Goal: Check status: Check status

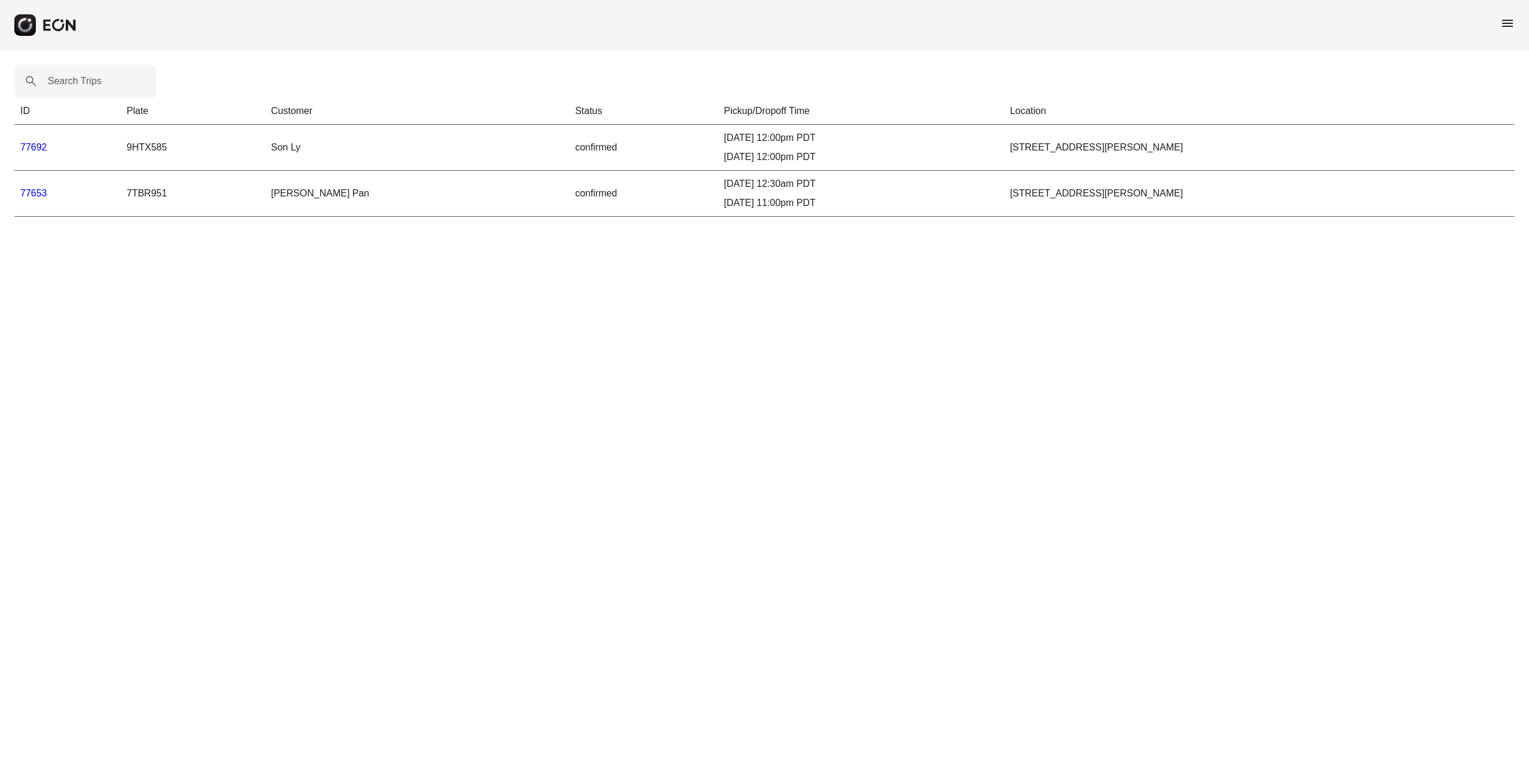
click at [34, 148] on link "77692" at bounding box center [34, 147] width 27 height 10
click at [38, 148] on link "77692" at bounding box center [34, 147] width 27 height 10
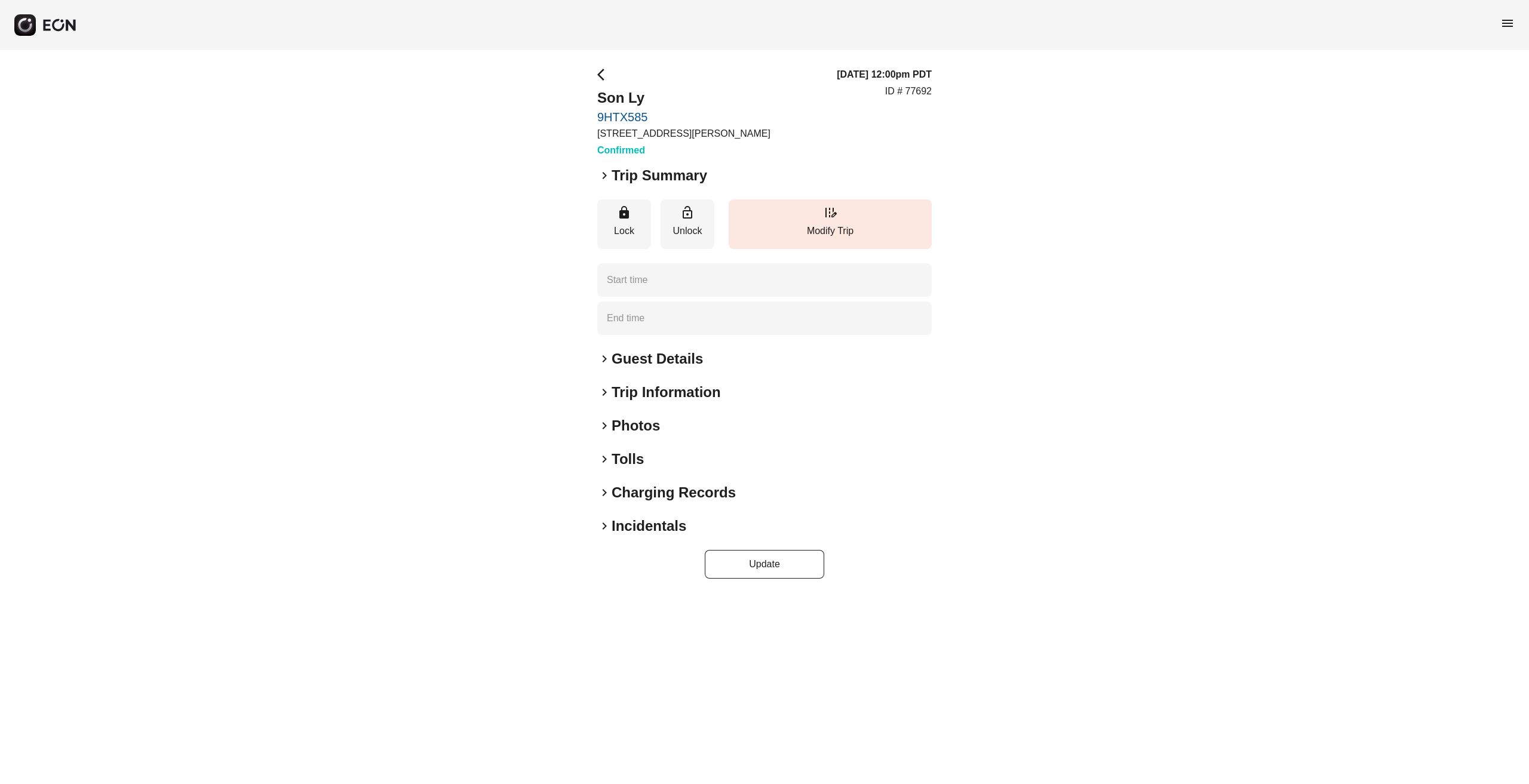
type time "**********"
click at [606, 392] on span "keyboard_arrow_right" at bounding box center [605, 392] width 14 height 14
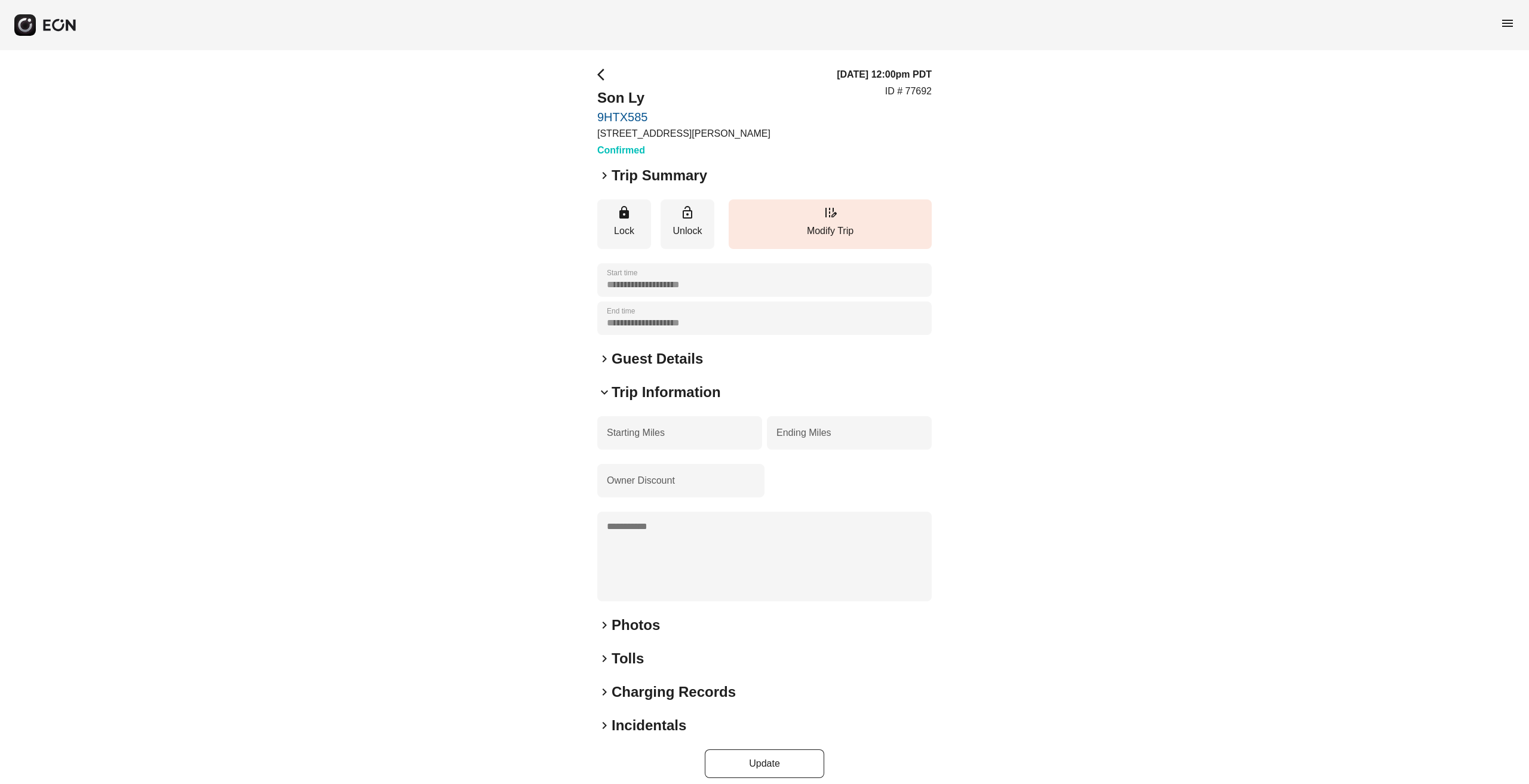
click at [1071, 454] on div "**********" at bounding box center [764, 422] width 1529 height 745
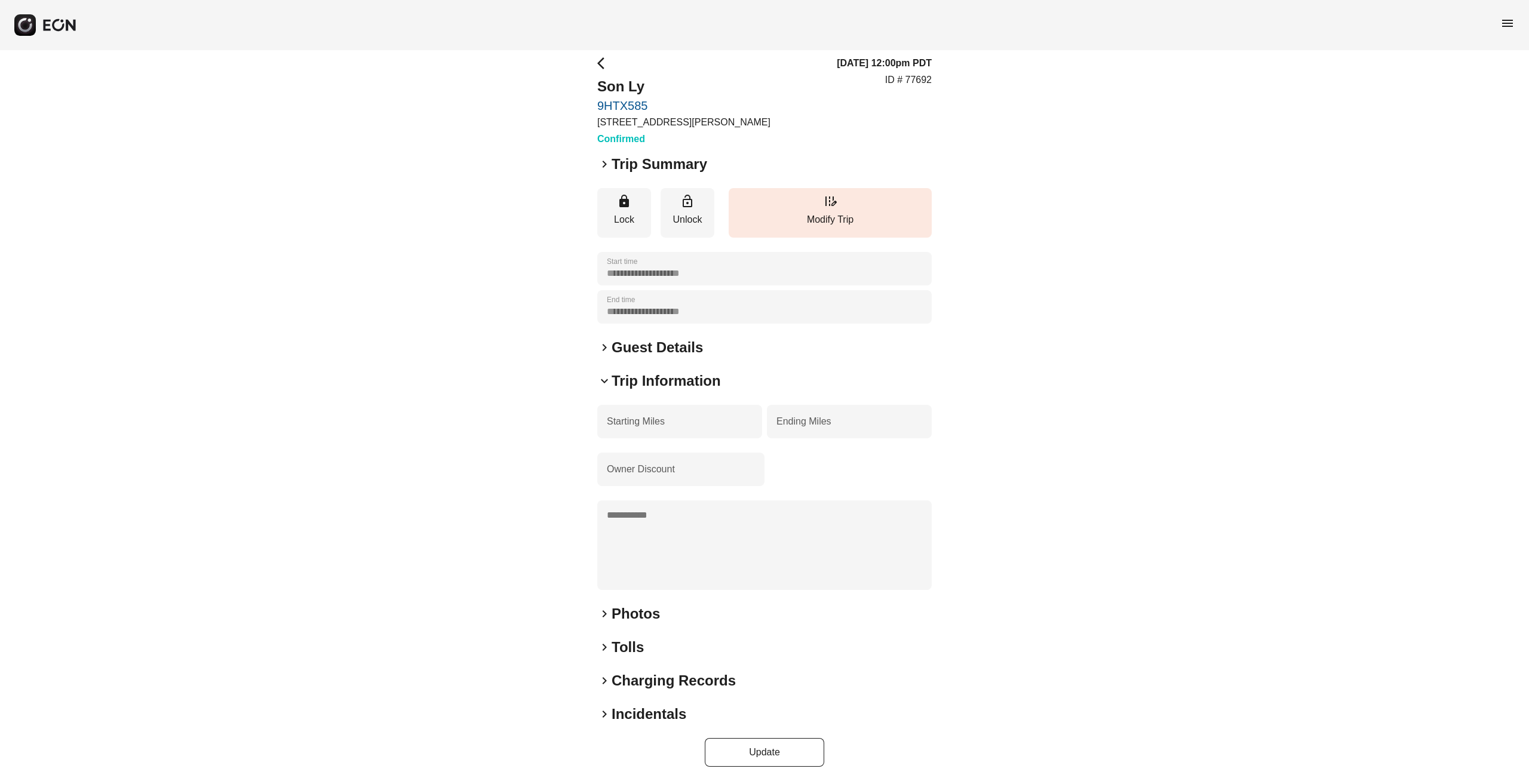
click at [604, 168] on span "keyboard_arrow_right" at bounding box center [605, 164] width 14 height 14
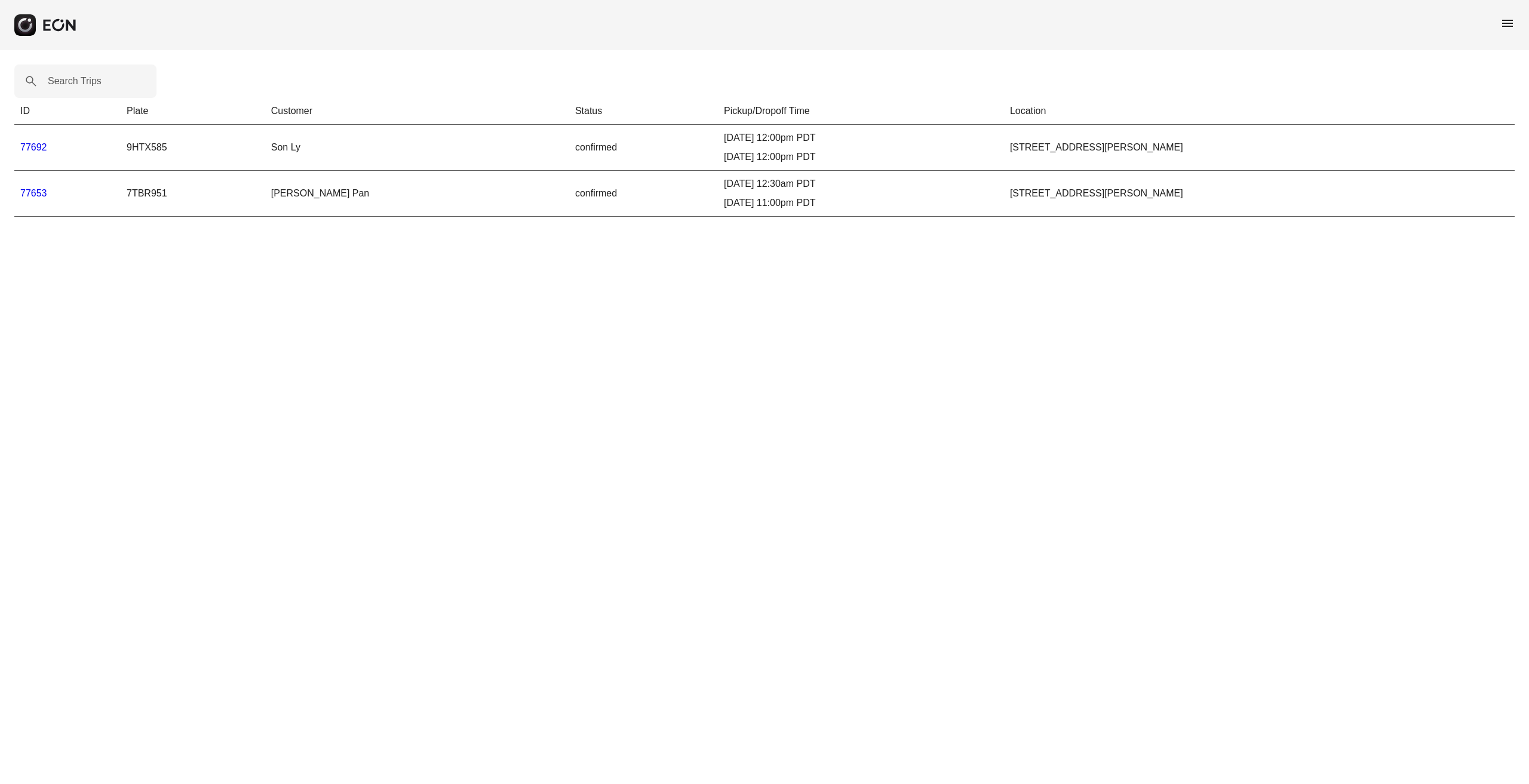
click at [38, 191] on link "77653" at bounding box center [34, 193] width 27 height 10
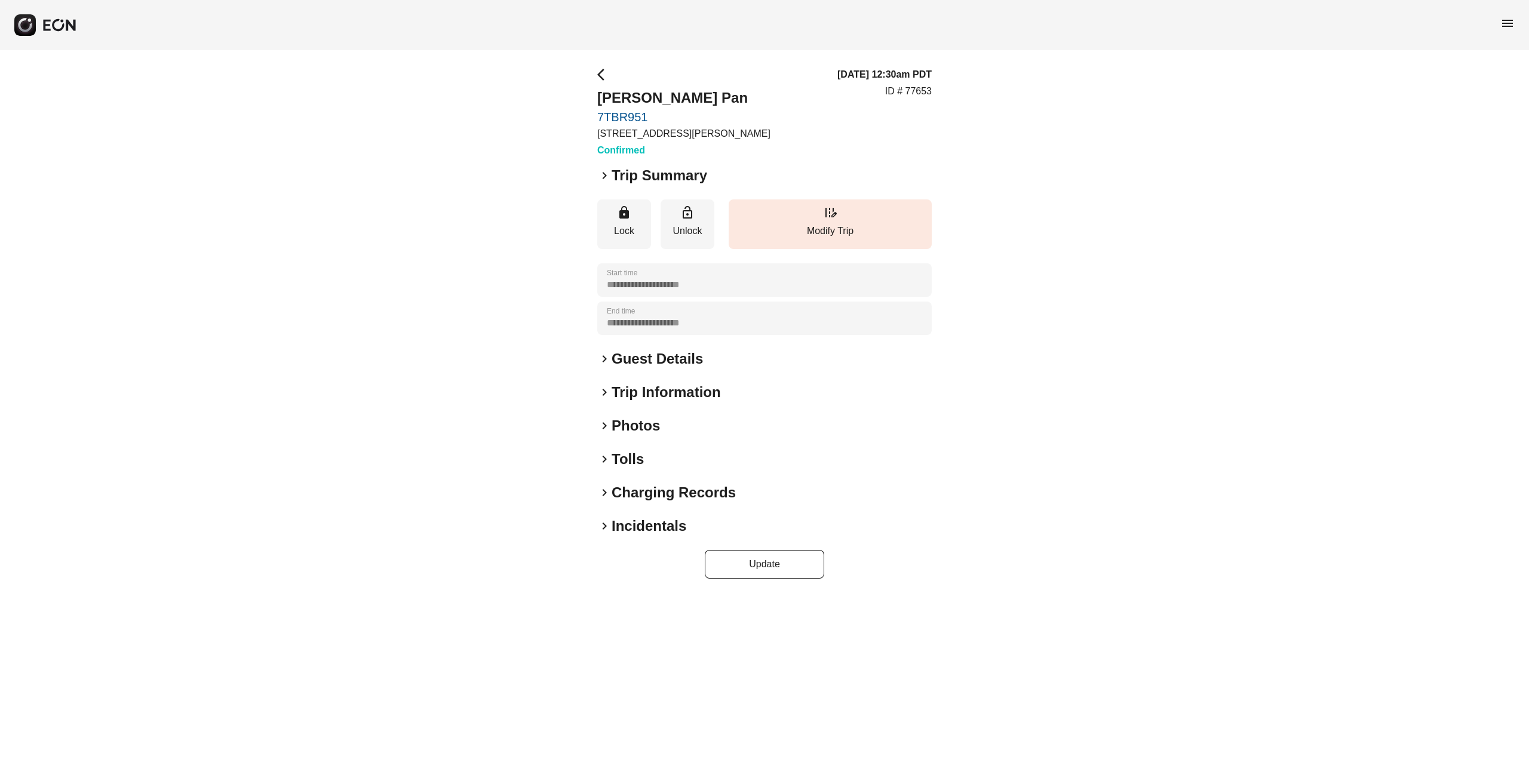
click at [604, 174] on span "keyboard_arrow_right" at bounding box center [605, 175] width 14 height 14
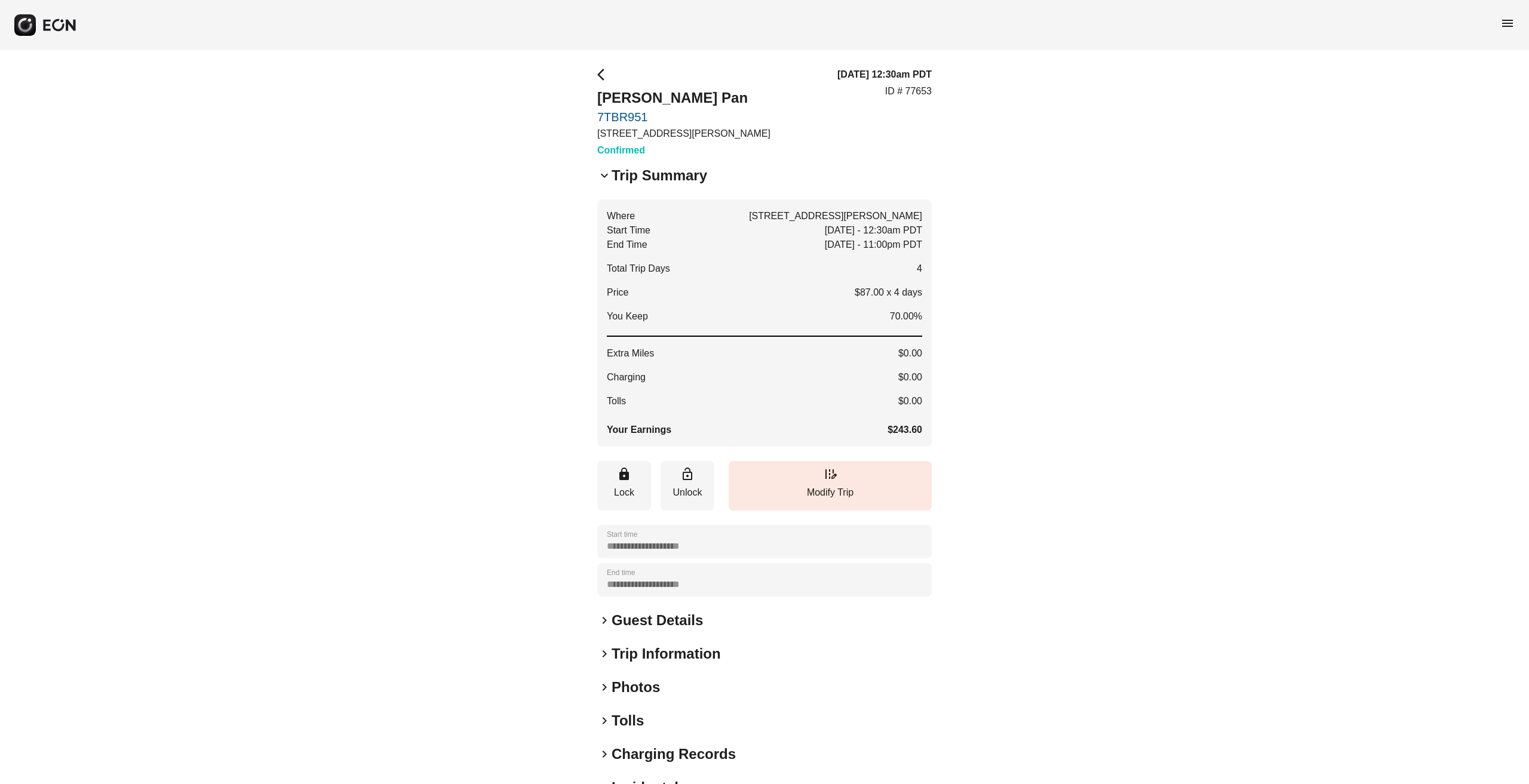
click at [1506, 25] on span "menu" at bounding box center [1508, 23] width 14 height 14
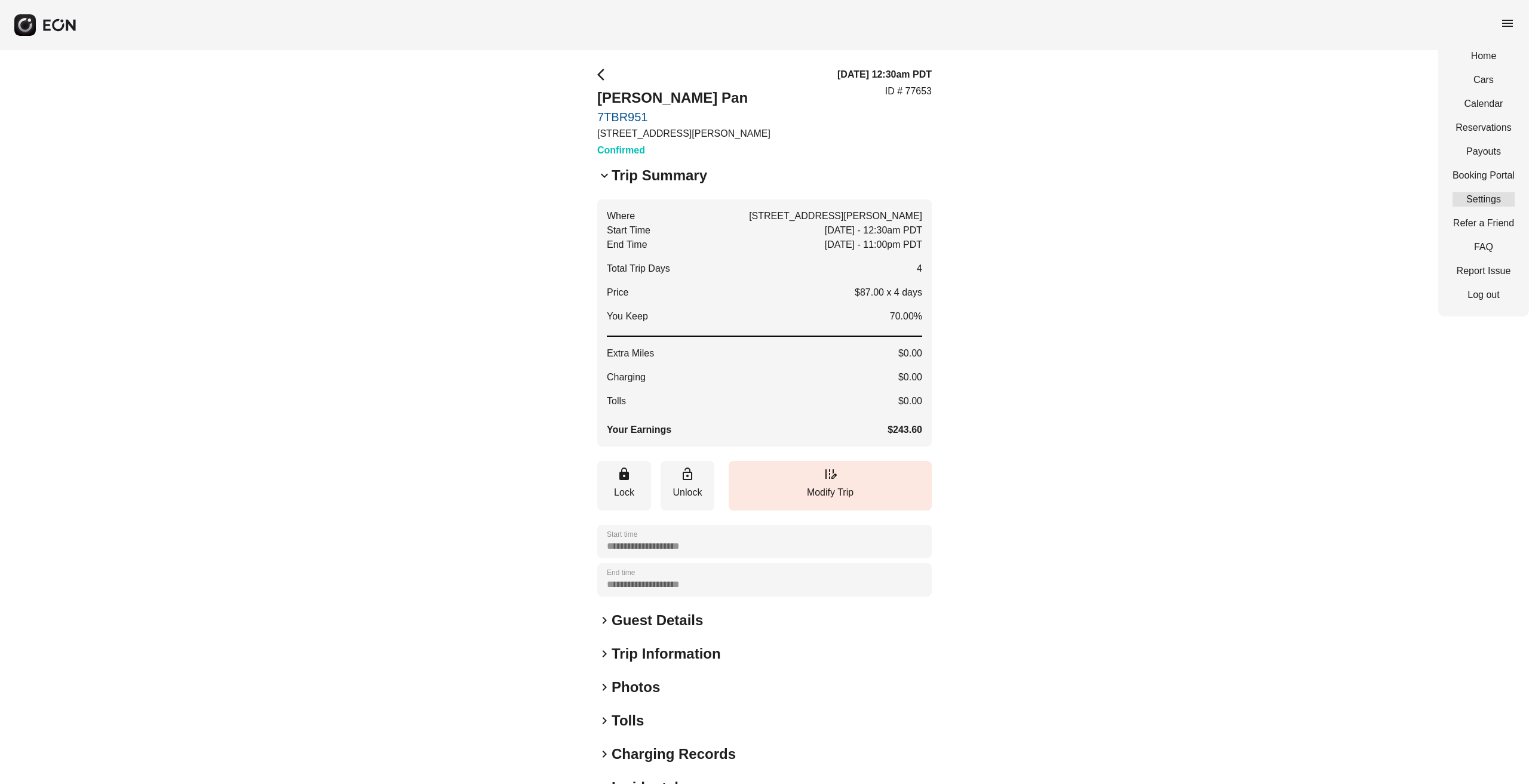
click at [1489, 199] on link "Settings" at bounding box center [1484, 199] width 62 height 14
select select "**"
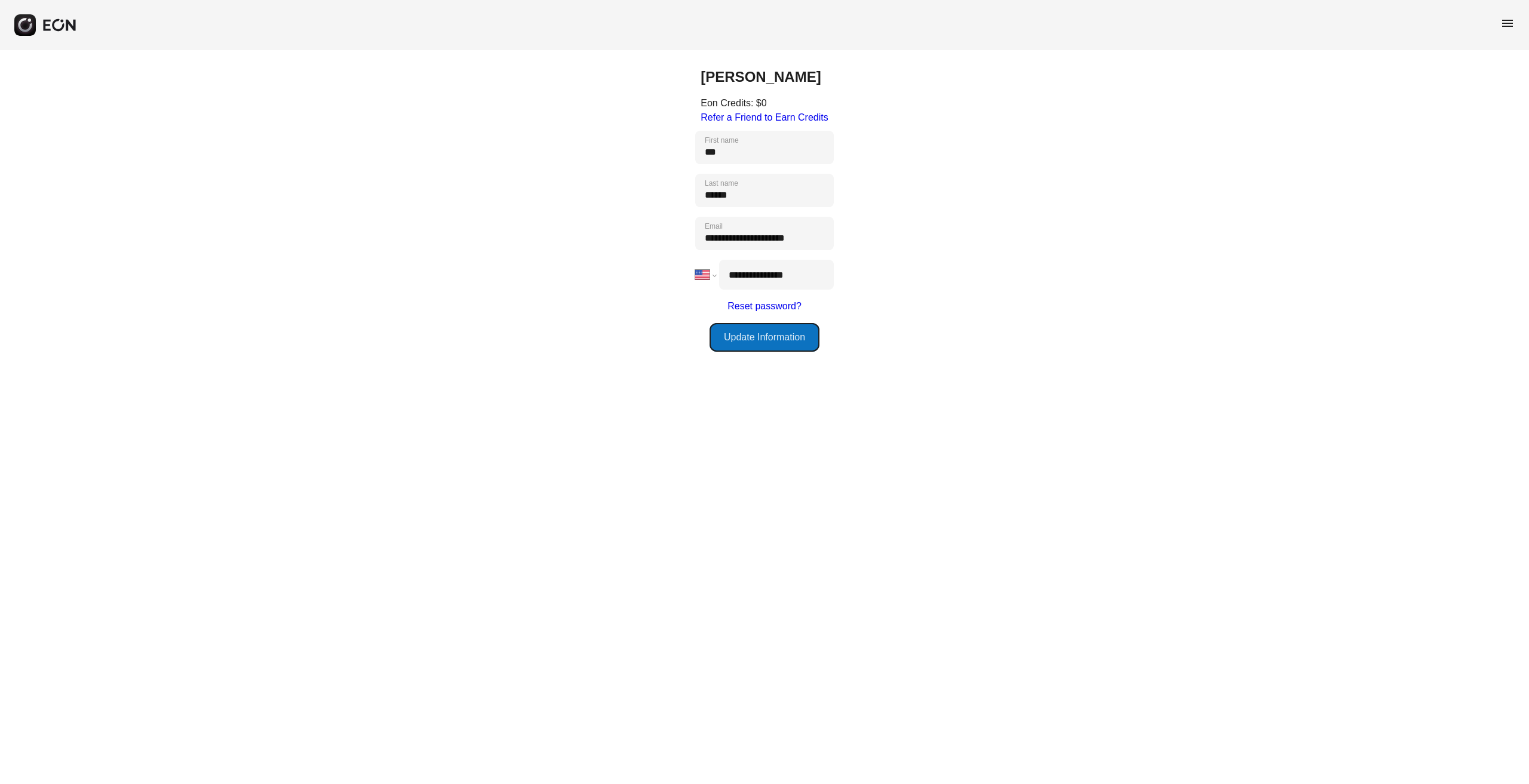
click at [792, 332] on button "Update Information" at bounding box center [764, 337] width 110 height 29
click at [1512, 21] on span "menu" at bounding box center [1508, 23] width 14 height 14
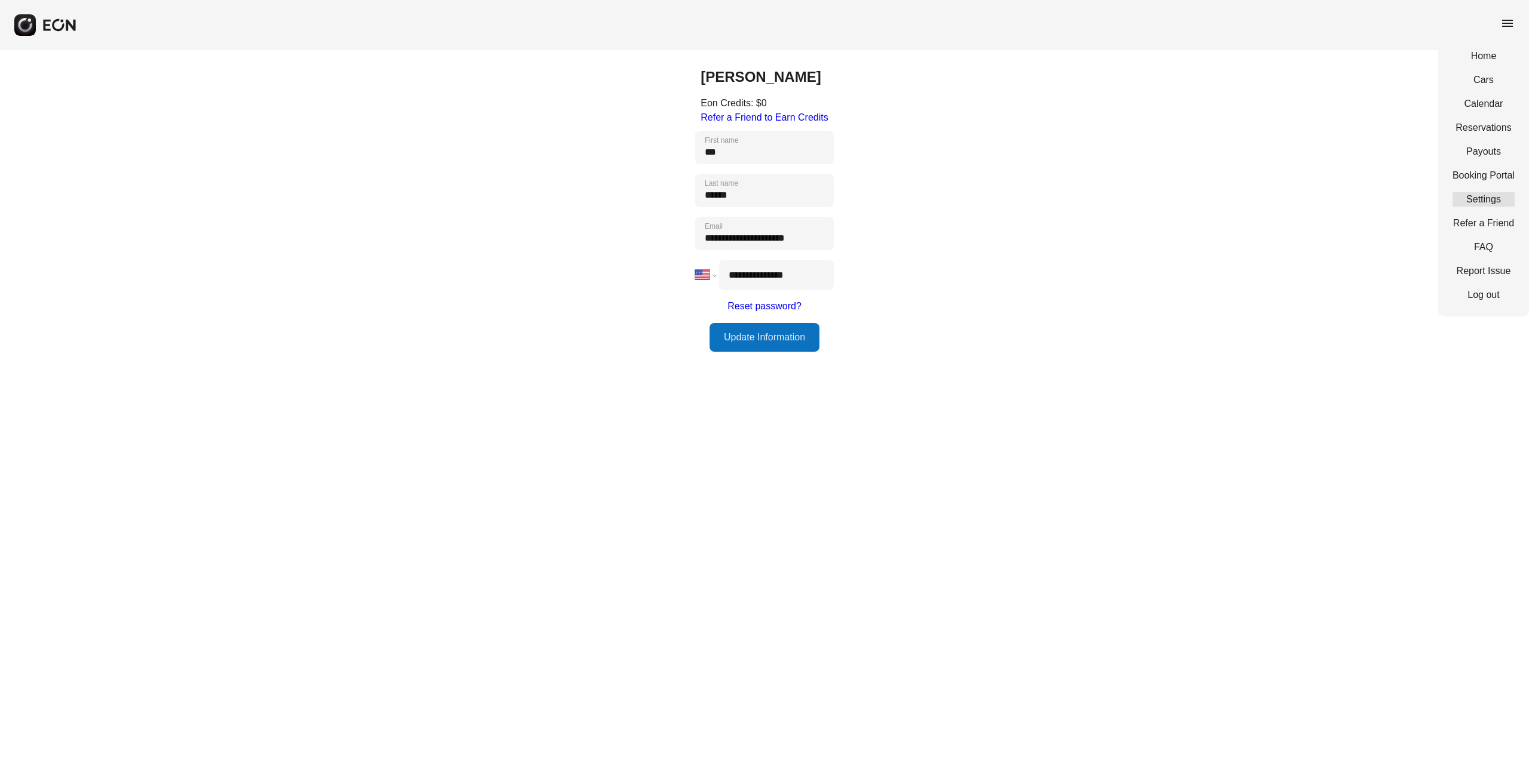
click at [1479, 198] on link "Settings" at bounding box center [1484, 199] width 62 height 14
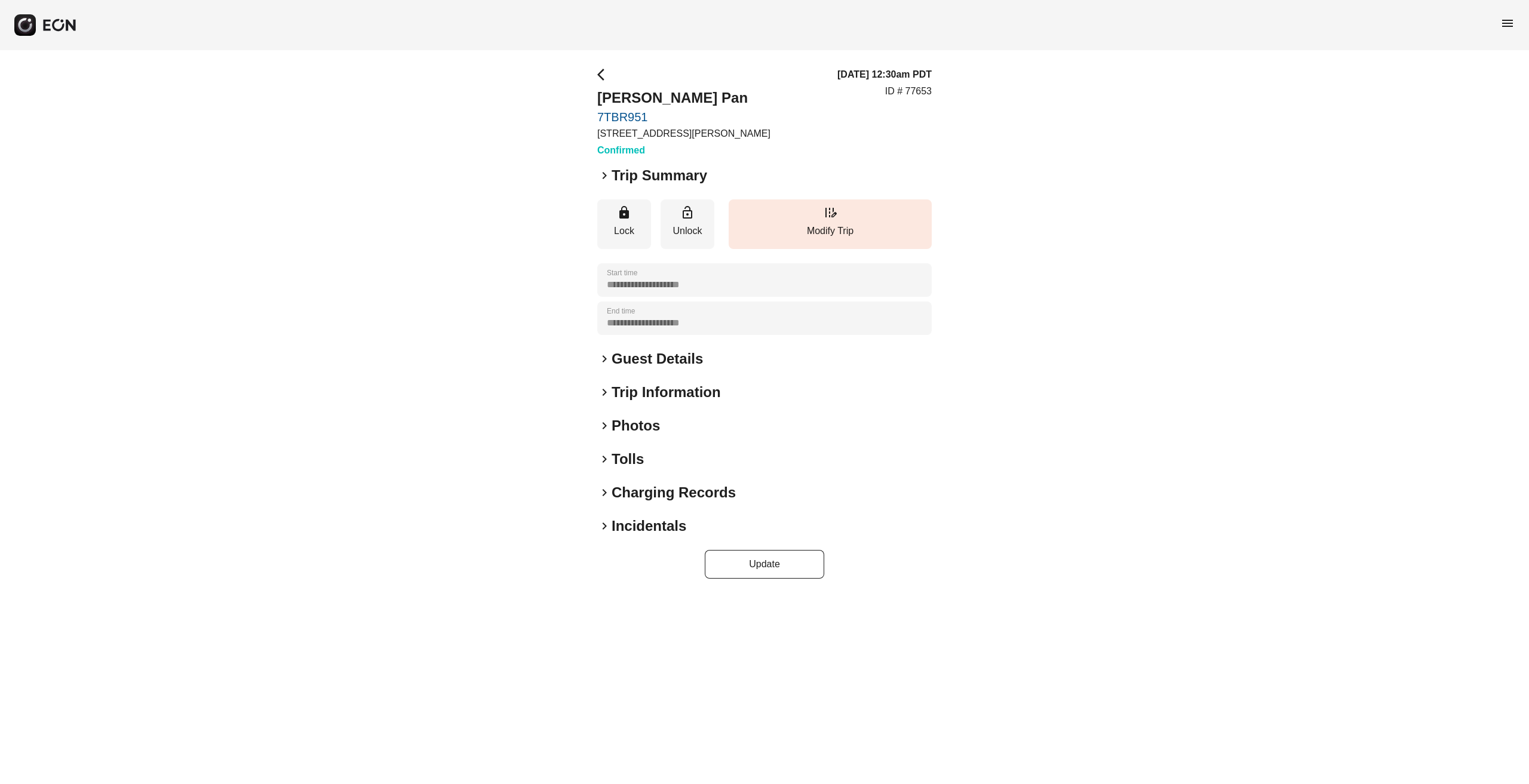
click at [682, 360] on h2 "Guest Details" at bounding box center [657, 359] width 92 height 19
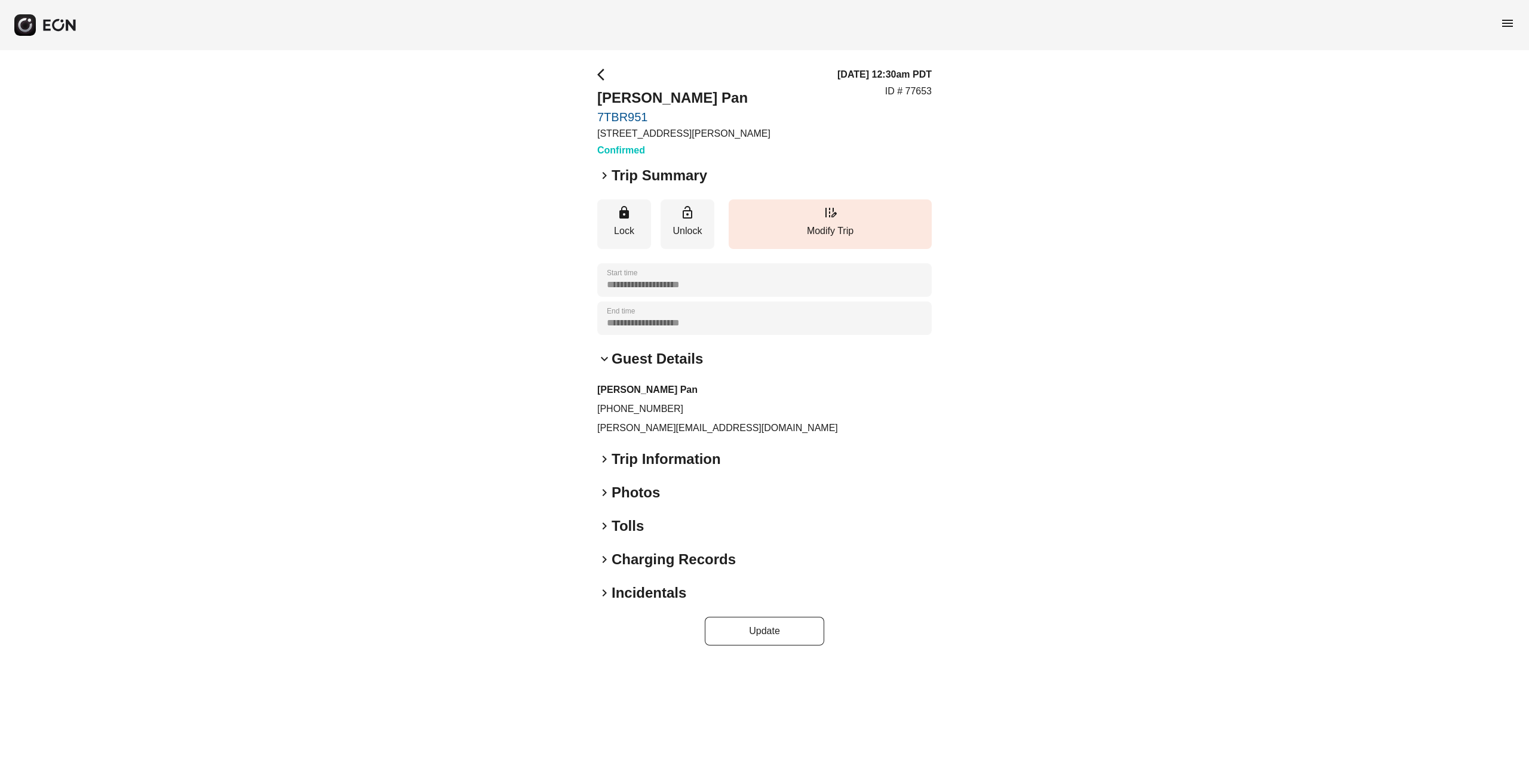
click at [658, 463] on h2 "Trip Information" at bounding box center [666, 459] width 109 height 19
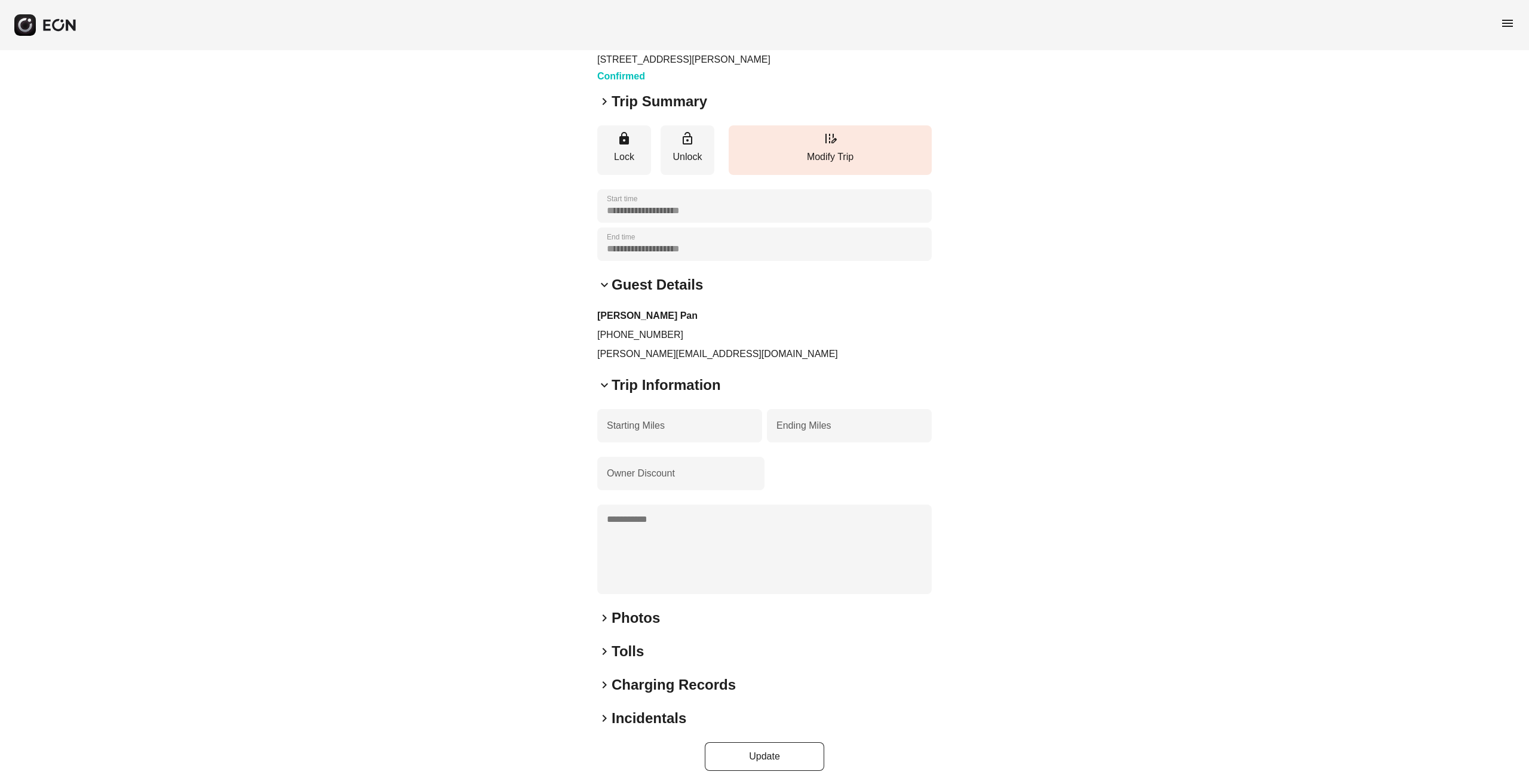
scroll to position [78, 0]
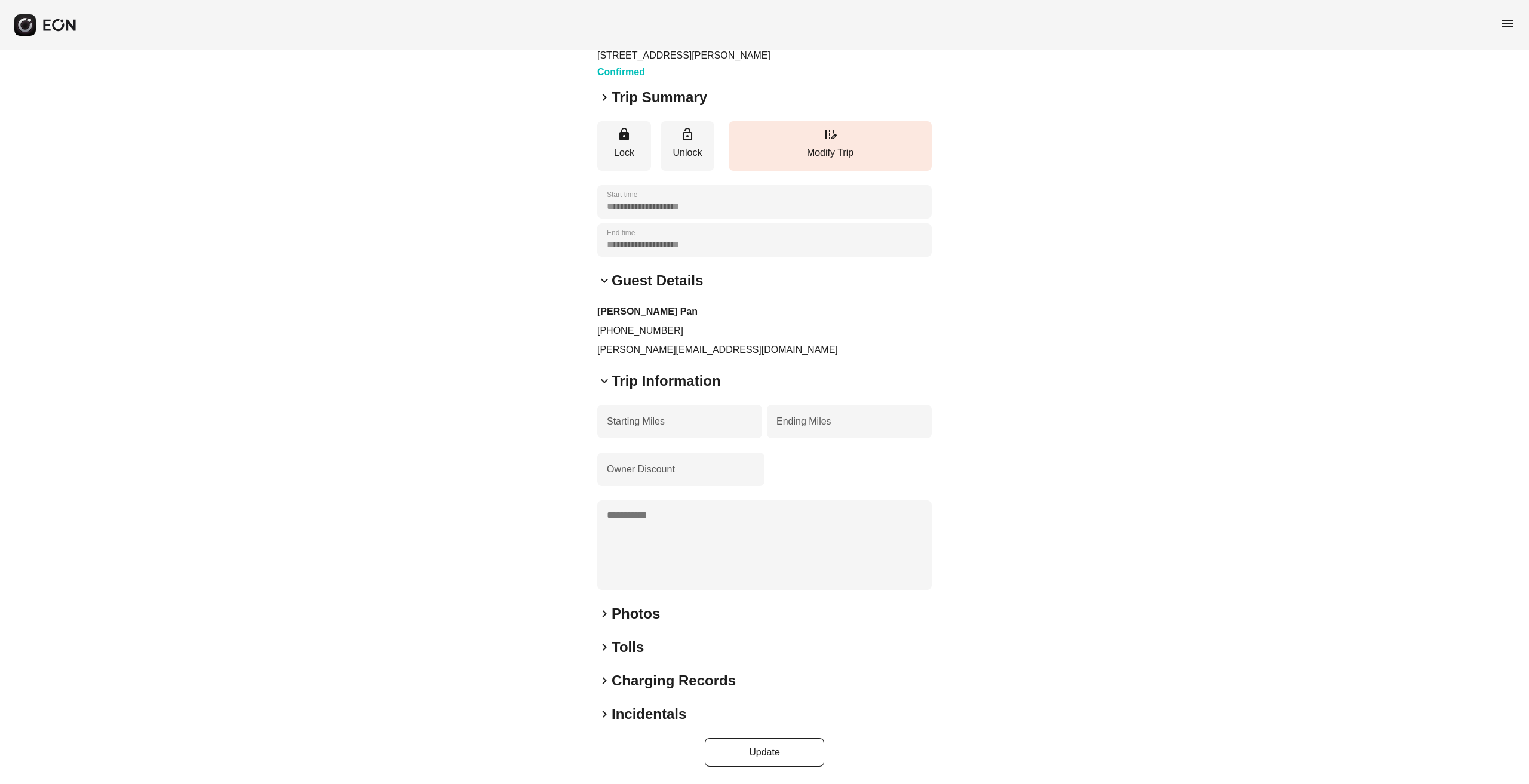
click at [630, 619] on h2 "Photos" at bounding box center [636, 614] width 48 height 19
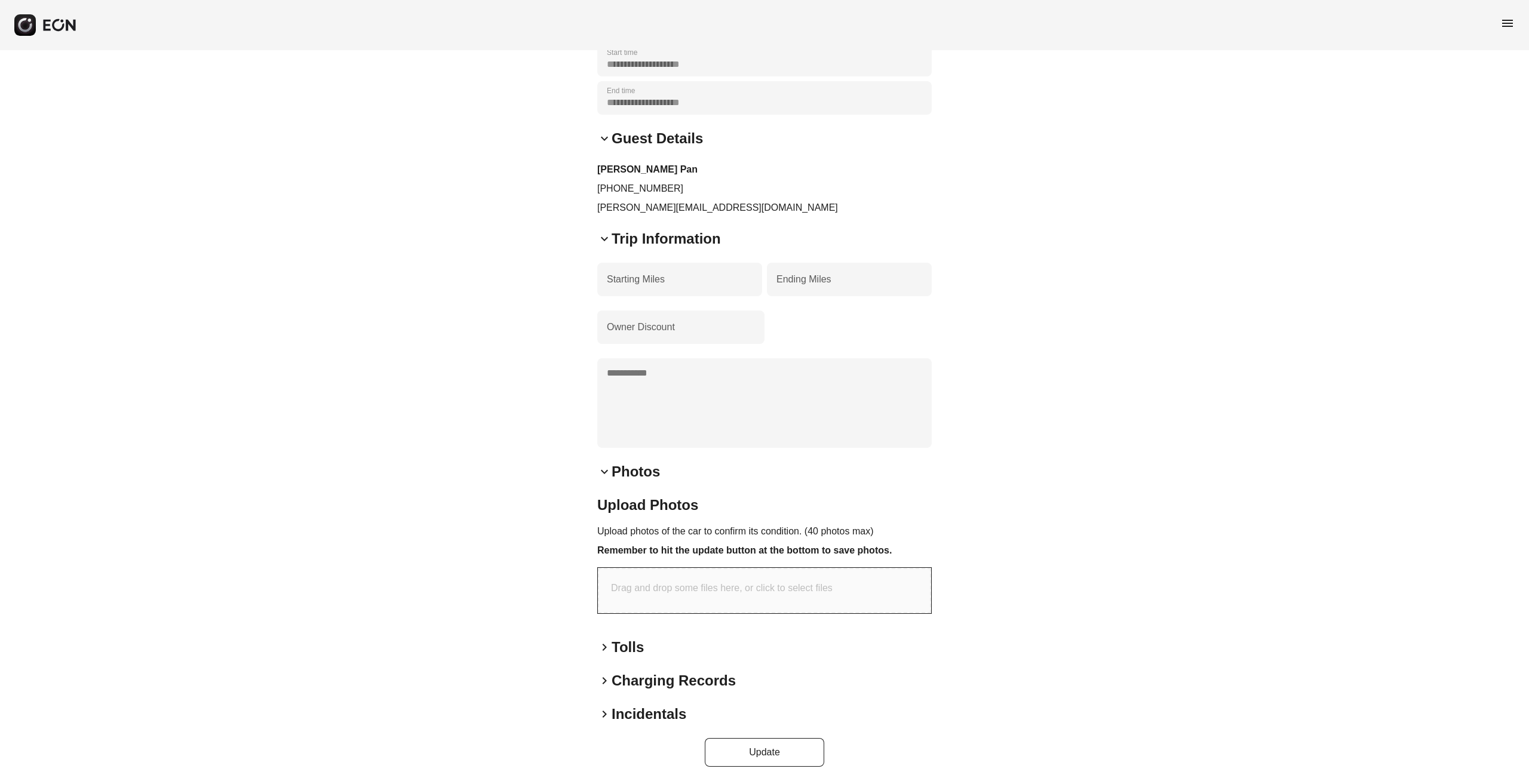
scroll to position [0, 0]
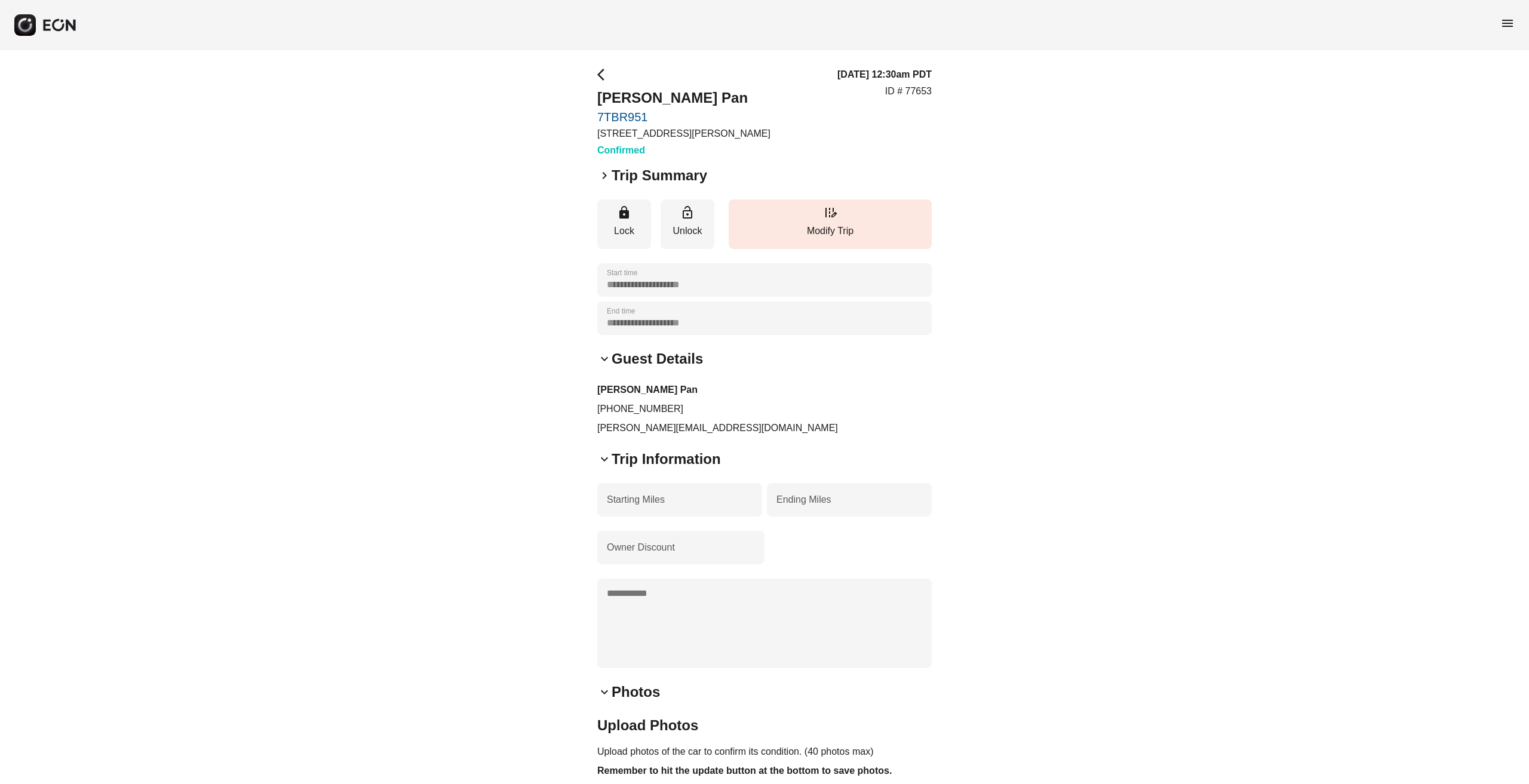
click at [394, 368] on div "**********" at bounding box center [764, 527] width 1529 height 954
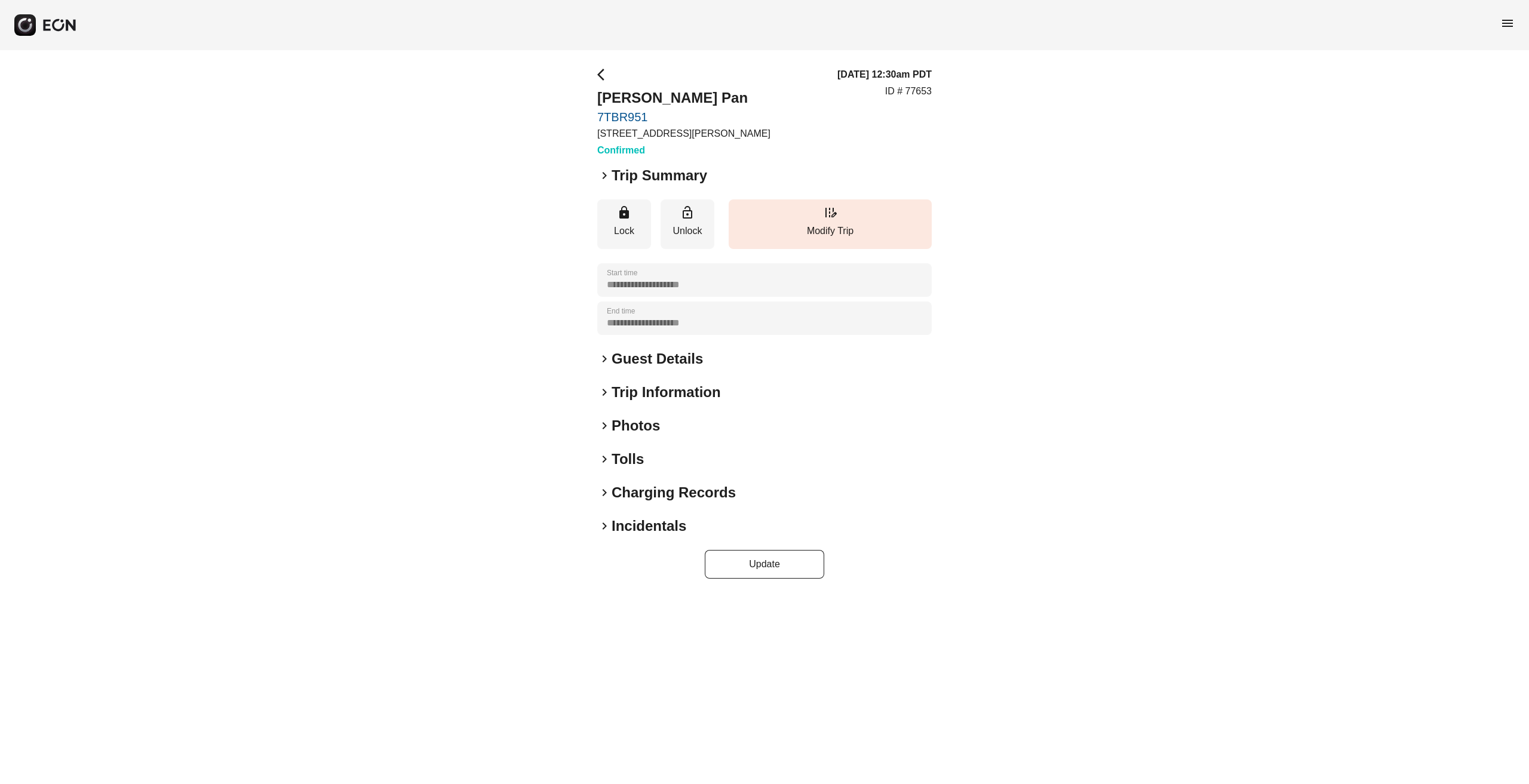
click at [598, 75] on span "arrow_back_ios" at bounding box center [605, 74] width 14 height 14
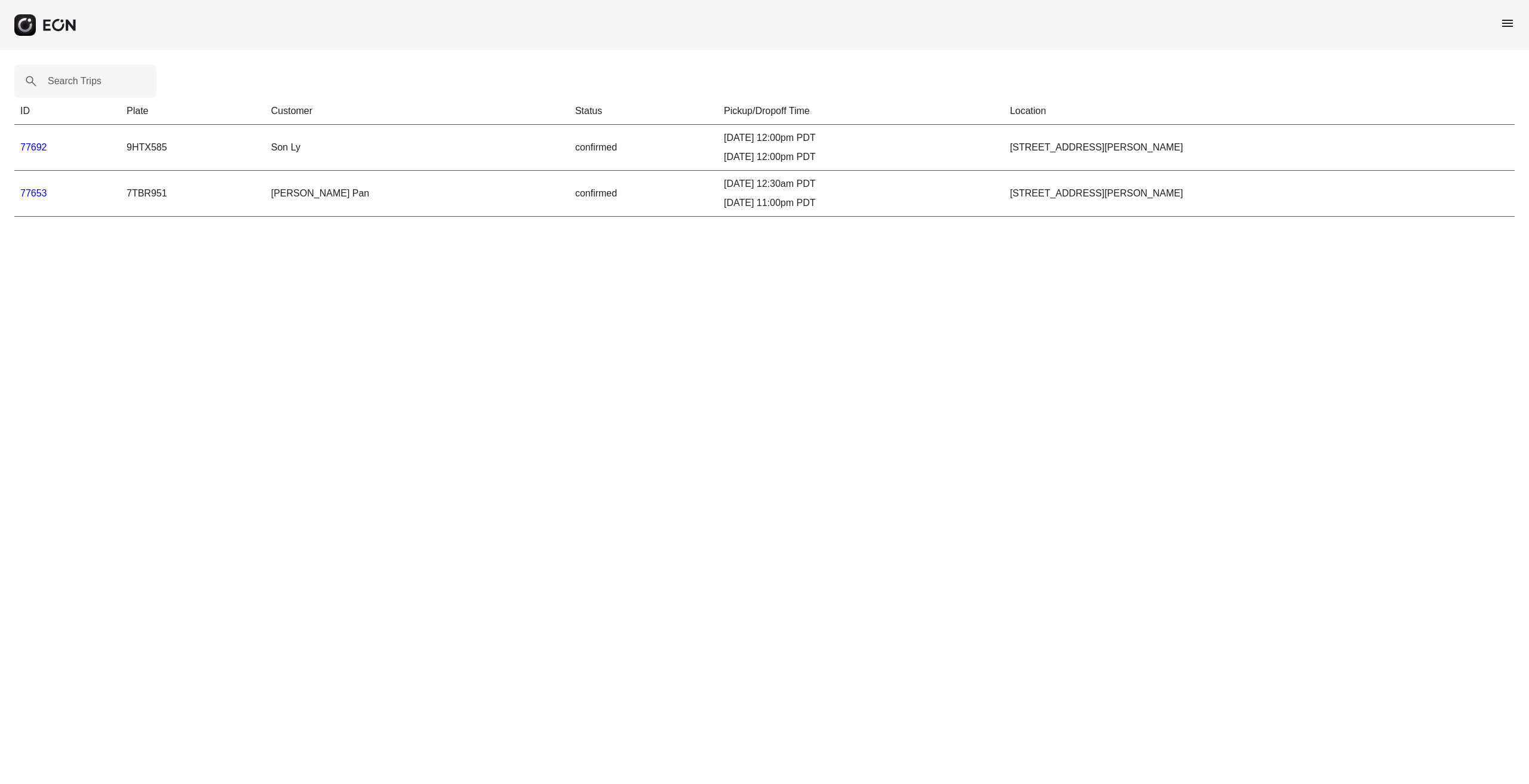
click at [38, 147] on link "77692" at bounding box center [34, 147] width 27 height 10
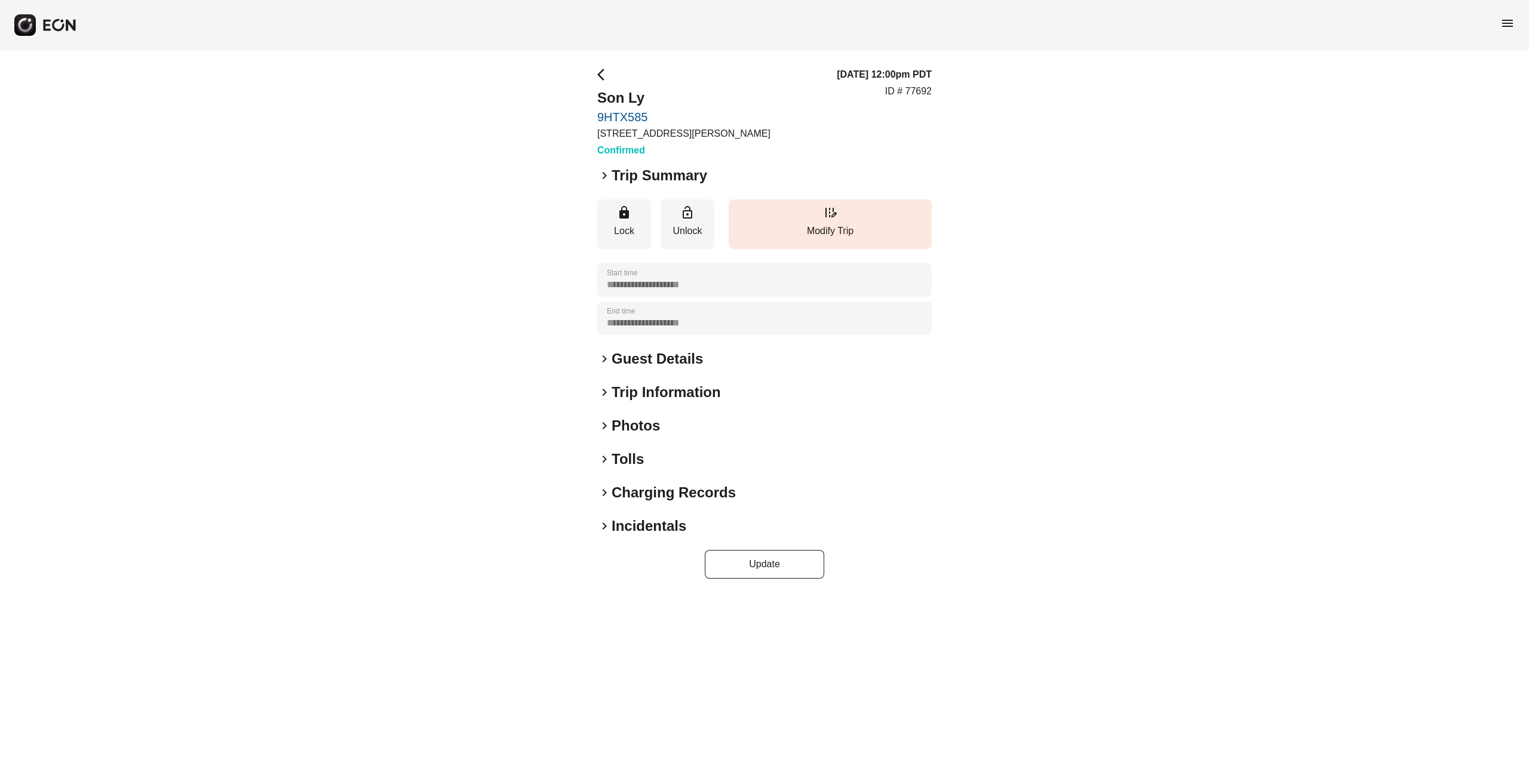
click at [603, 72] on span "arrow_back_ios" at bounding box center [605, 74] width 14 height 14
